Goal: Information Seeking & Learning: Learn about a topic

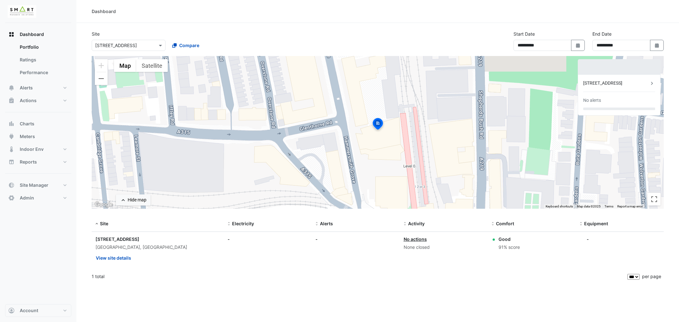
select select "***"
click at [27, 138] on span "Meters" at bounding box center [27, 136] width 15 height 6
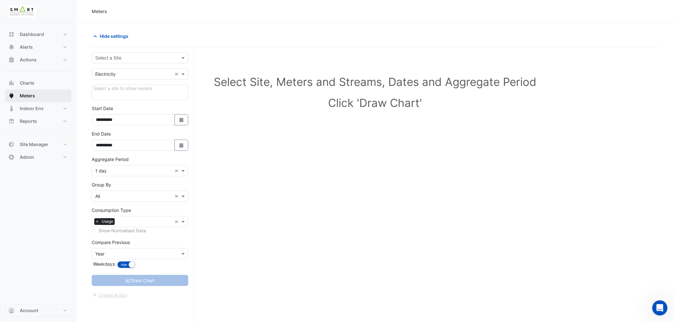
click at [29, 95] on span "Meters" at bounding box center [27, 96] width 15 height 6
click at [36, 144] on span "Site Manager" at bounding box center [34, 144] width 29 height 6
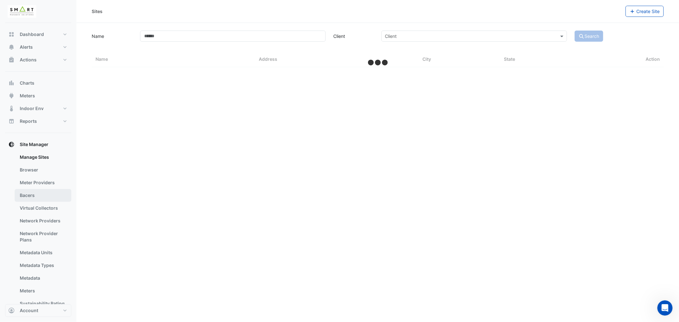
select select "***"
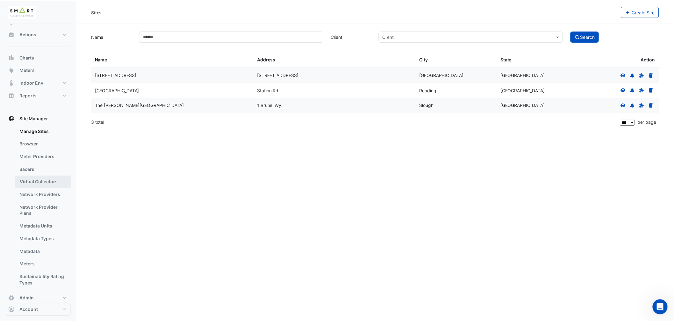
scroll to position [35, 0]
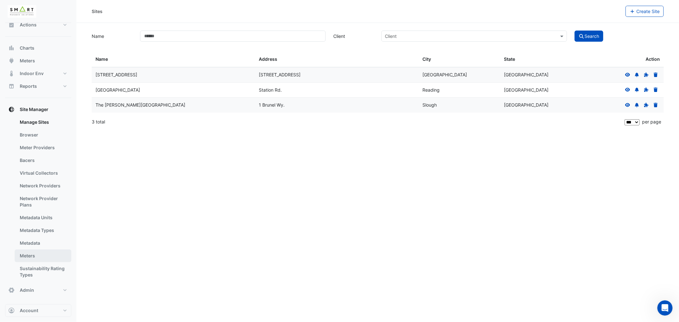
click at [28, 256] on link "Meters" at bounding box center [43, 256] width 57 height 13
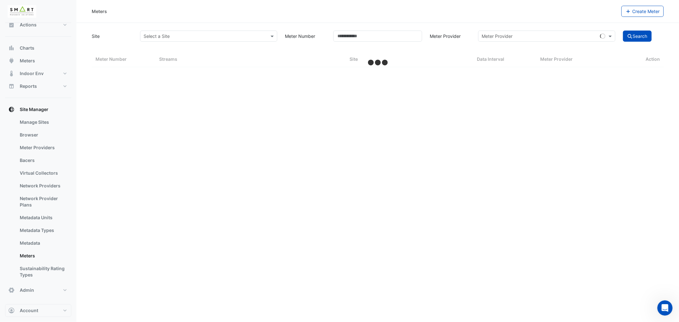
select select "***"
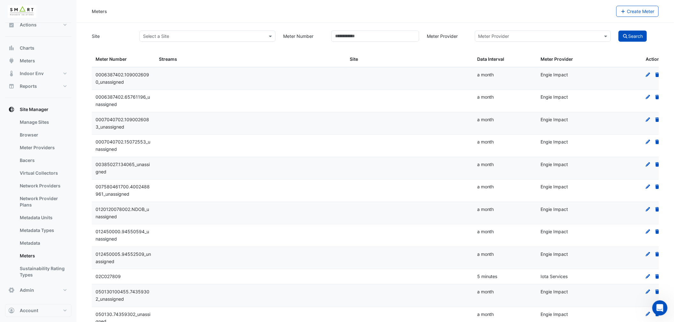
click at [206, 38] on input "text" at bounding box center [201, 36] width 116 height 7
click at [174, 58] on span "[GEOGRAPHIC_DATA]" at bounding box center [167, 58] width 45 height 5
click at [634, 36] on button "Search" at bounding box center [632, 36] width 29 height 11
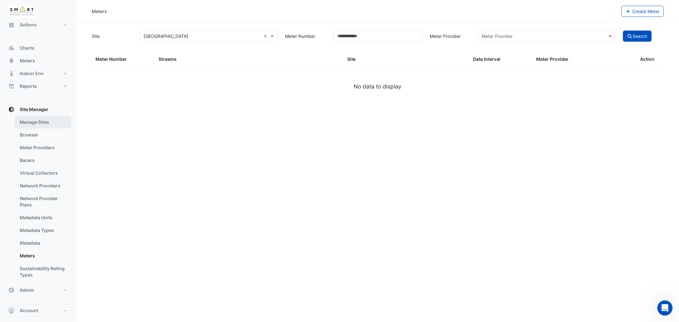
click at [36, 125] on link "Manage Sites" at bounding box center [43, 122] width 57 height 13
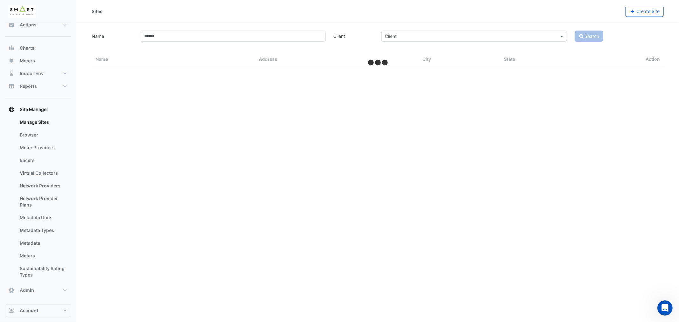
select select "***"
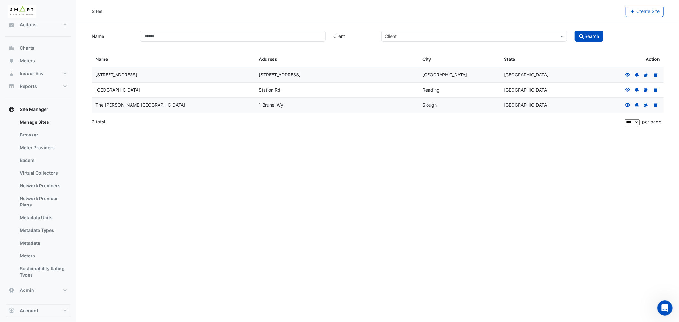
click at [627, 89] on icon at bounding box center [628, 90] width 6 height 4
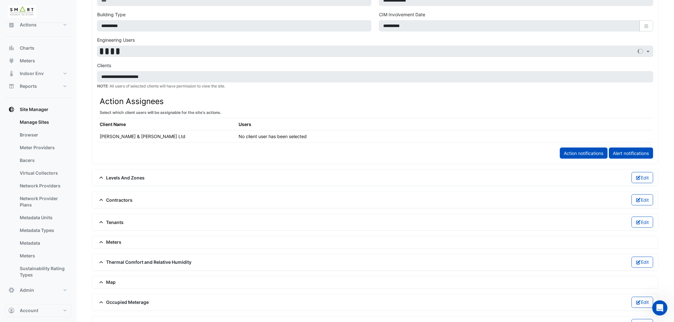
scroll to position [311, 0]
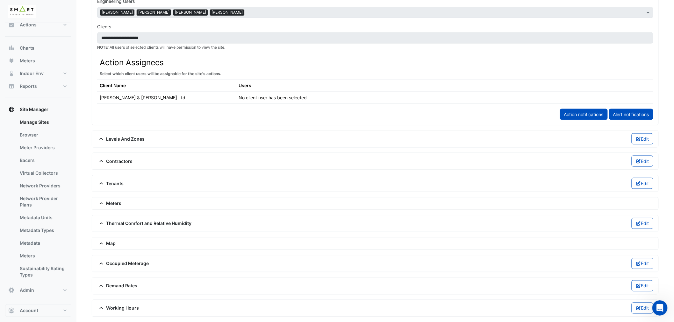
click at [128, 201] on div "Meters" at bounding box center [375, 203] width 556 height 7
click at [112, 201] on span "Meters" at bounding box center [109, 203] width 25 height 7
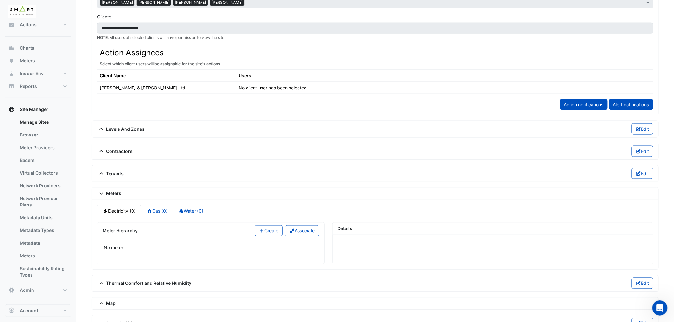
scroll to position [381, 0]
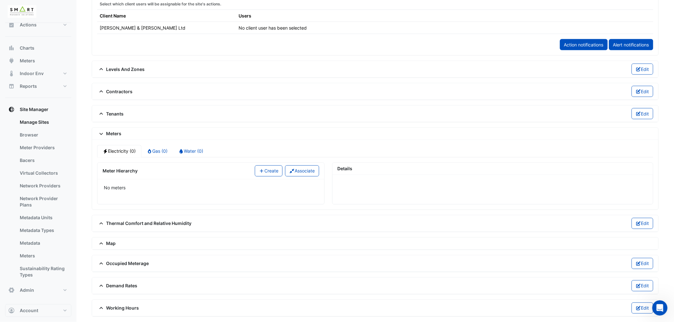
click at [145, 263] on span "Occupied Meterage" at bounding box center [123, 263] width 52 height 7
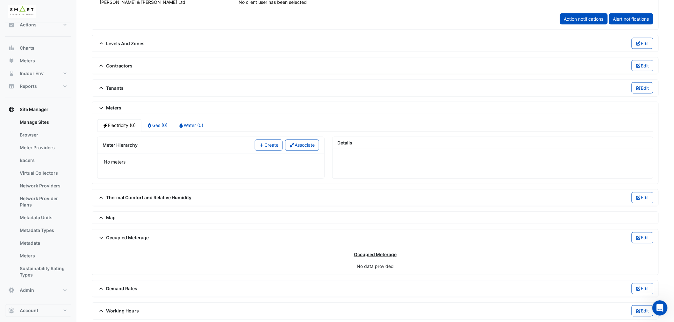
scroll to position [410, 0]
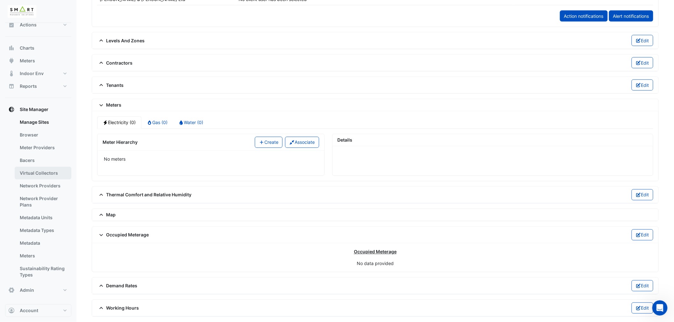
click at [38, 177] on link "Virtual Collectors" at bounding box center [43, 173] width 57 height 13
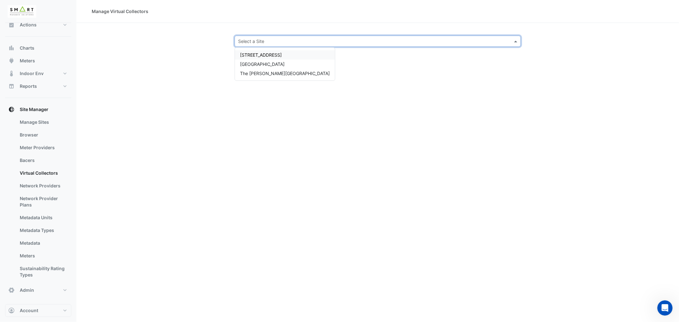
click at [271, 45] on div "Select a Site" at bounding box center [378, 41] width 286 height 11
drag, startPoint x: 267, startPoint y: 62, endPoint x: 271, endPoint y: 61, distance: 3.9
click at [268, 62] on span "[GEOGRAPHIC_DATA]" at bounding box center [262, 63] width 45 height 5
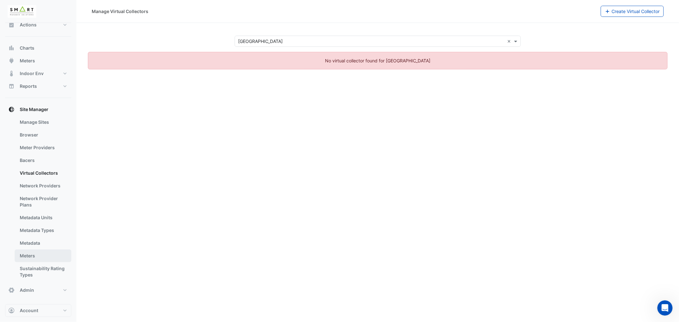
click at [34, 253] on link "Meters" at bounding box center [43, 256] width 57 height 13
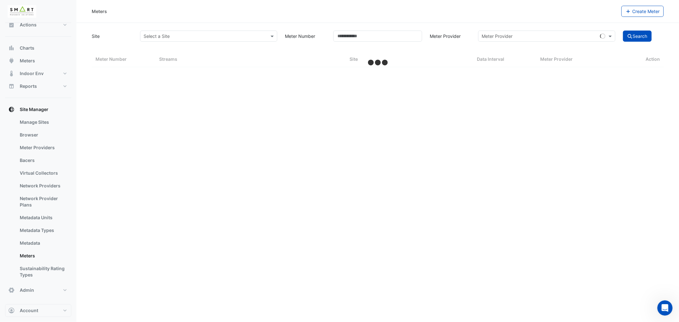
select select "***"
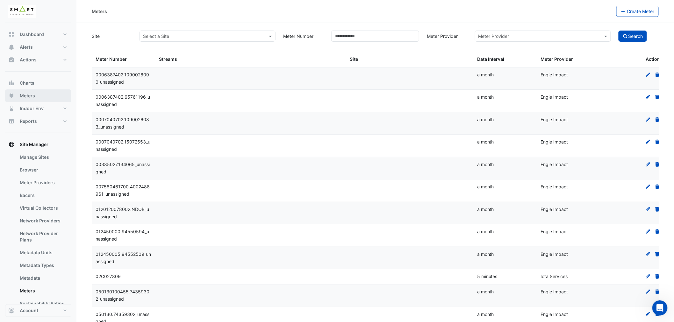
click at [27, 96] on span "Meters" at bounding box center [27, 96] width 15 height 6
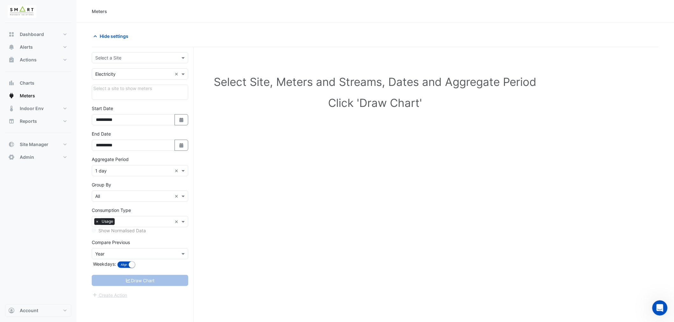
click at [129, 56] on input "text" at bounding box center [133, 58] width 77 height 7
click at [118, 79] on span "[GEOGRAPHIC_DATA]" at bounding box center [119, 80] width 45 height 5
click at [36, 121] on span "Reports" at bounding box center [28, 121] width 17 height 6
select select "***"
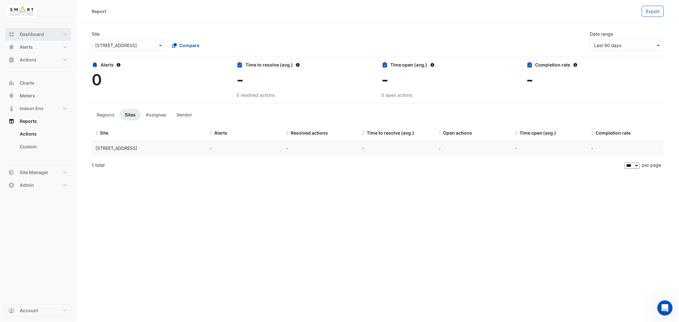
drag, startPoint x: 30, startPoint y: 33, endPoint x: 67, endPoint y: 48, distance: 40.3
click at [30, 33] on span "Dashboard" at bounding box center [32, 34] width 24 height 6
select select "***"
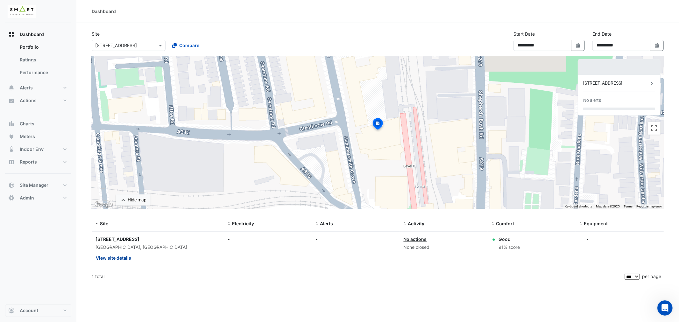
click at [115, 255] on button "View site details" at bounding box center [114, 258] width 36 height 11
drag, startPoint x: 390, startPoint y: 296, endPoint x: 620, endPoint y: 19, distance: 359.8
click at [392, 291] on ngb-offcanvas-backdrop at bounding box center [339, 161] width 679 height 322
click at [131, 47] on input "text" at bounding box center [122, 45] width 54 height 7
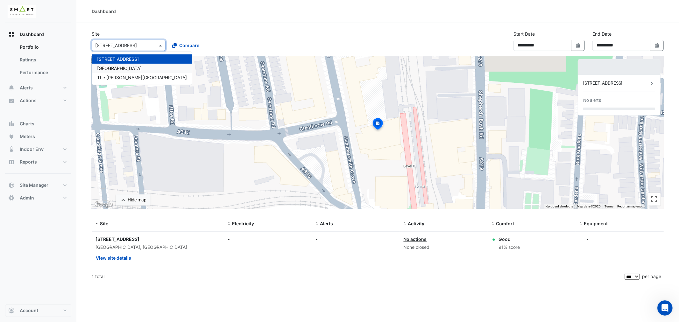
click at [121, 69] on span "[GEOGRAPHIC_DATA]" at bounding box center [119, 68] width 45 height 5
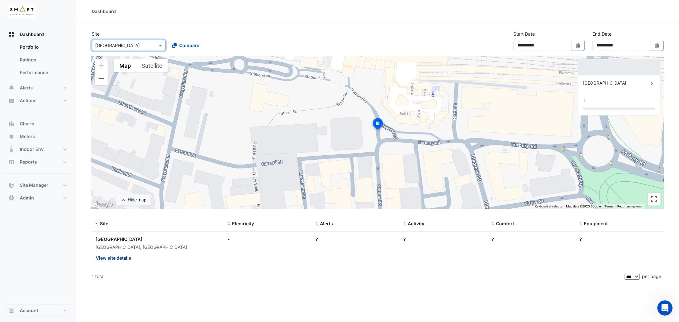
click at [120, 255] on button "View site details" at bounding box center [114, 258] width 36 height 11
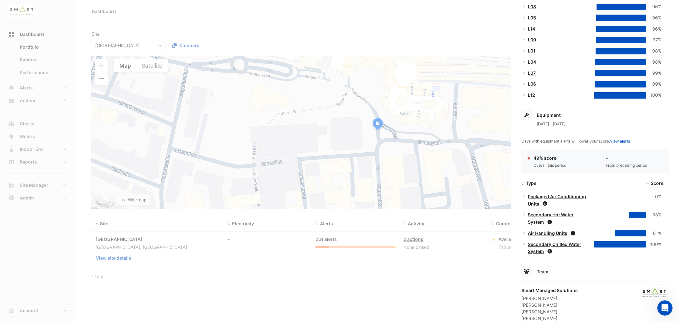
scroll to position [272, 0]
